Goal: Task Accomplishment & Management: Manage account settings

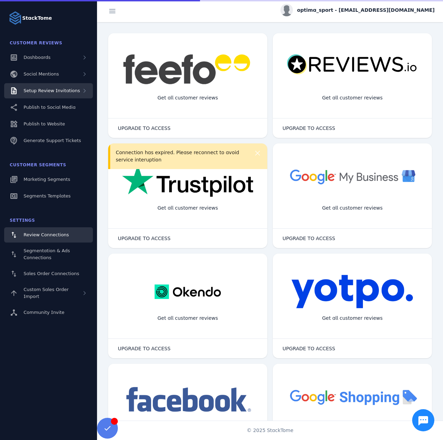
click at [62, 93] on span "Setup Review Invitations" at bounding box center [52, 90] width 57 height 5
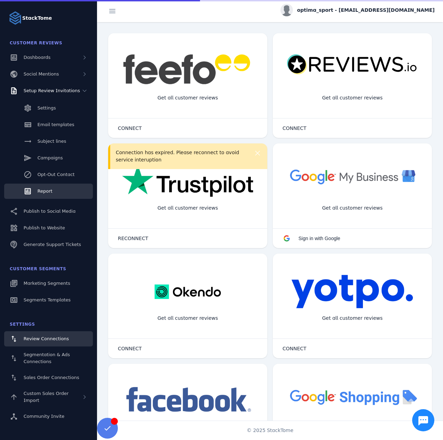
click at [59, 191] on link "Report" at bounding box center [48, 191] width 89 height 15
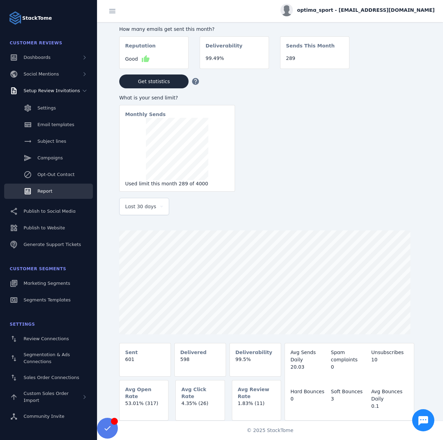
click at [158, 210] on icon at bounding box center [161, 207] width 8 height 8
click at [141, 245] on span "[DATE]" at bounding box center [133, 245] width 16 height 8
click at [145, 215] on div "[DATE]" at bounding box center [144, 206] width 38 height 17
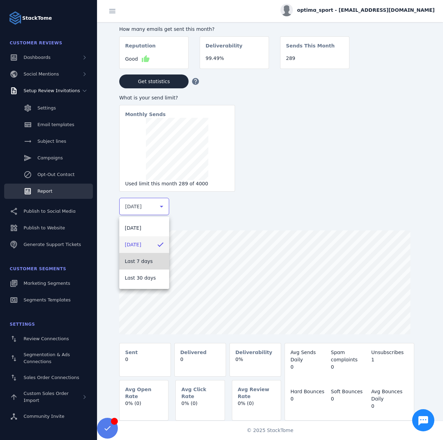
click at [142, 258] on span "Last 7 days" at bounding box center [139, 261] width 28 height 8
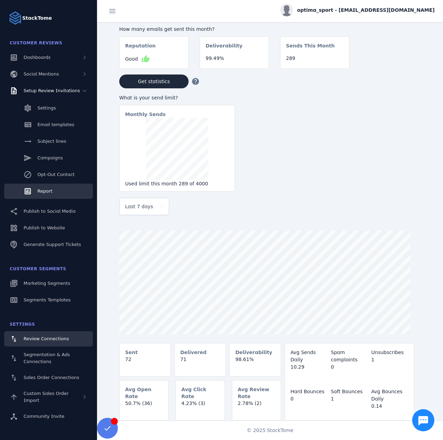
click at [44, 342] on div "Review Connections" at bounding box center [46, 339] width 45 height 7
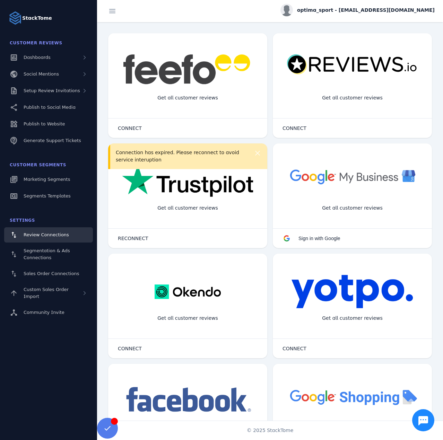
click at [386, 7] on span "optima_sport - [EMAIL_ADDRESS][DOMAIN_NAME]" at bounding box center [366, 10] width 138 height 7
click at [422, 63] on span "Sign out" at bounding box center [416, 67] width 26 height 8
